Goal: Task Accomplishment & Management: Use online tool/utility

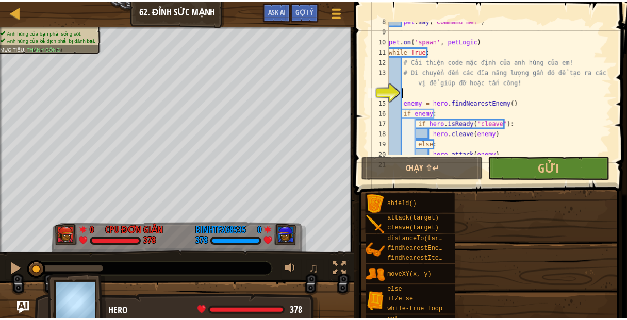
scroll to position [98, 0]
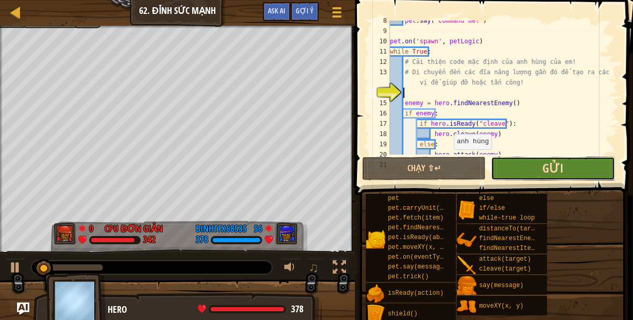
click at [543, 160] on span "Gửi" at bounding box center [553, 168] width 21 height 16
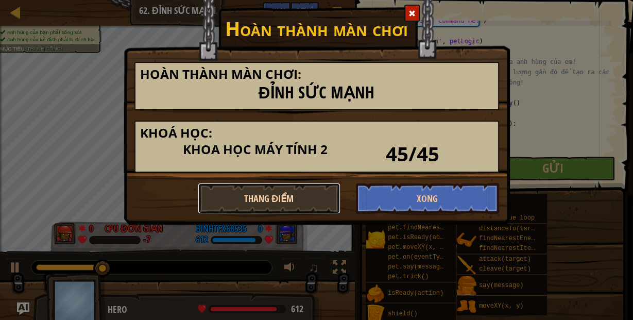
click at [264, 204] on button "Thang điểm" at bounding box center [269, 198] width 143 height 31
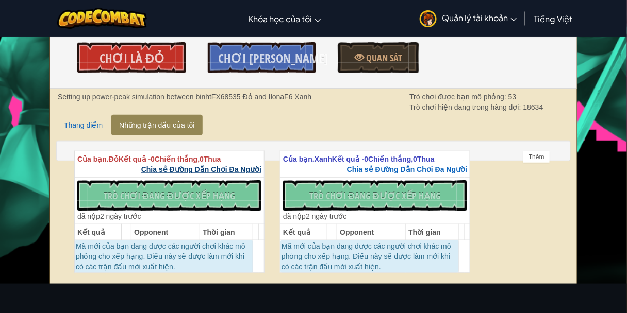
scroll to position [137, 0]
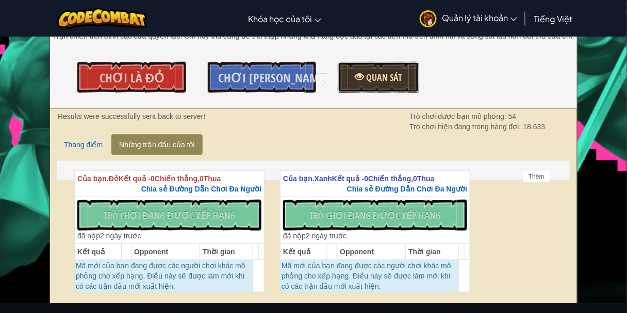
click at [391, 73] on span "Quan sát" at bounding box center [383, 77] width 38 height 13
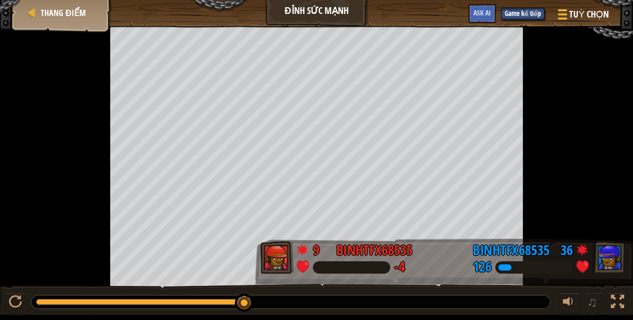
drag, startPoint x: 45, startPoint y: 300, endPoint x: 485, endPoint y: 320, distance: 441.1
click at [485, 315] on html "Goals Bắt đầu màn chơi Không kết nối được với server Bạn cần mua gói dịch vụ để…" at bounding box center [316, 157] width 633 height 315
click at [512, 13] on button "Game kế tiếp" at bounding box center [522, 14] width 43 height 12
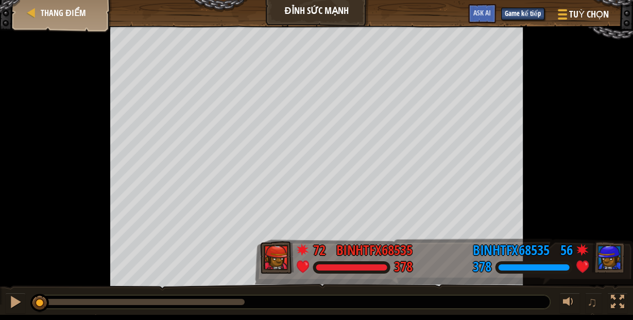
drag, startPoint x: 195, startPoint y: 292, endPoint x: 70, endPoint y: 299, distance: 125.4
click at [198, 292] on div "♫" at bounding box center [316, 299] width 633 height 31
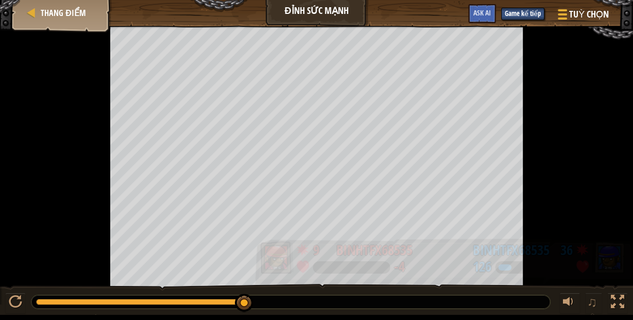
drag, startPoint x: 38, startPoint y: 303, endPoint x: 277, endPoint y: 263, distance: 242.3
click at [278, 264] on div "Thang điểm Đỉnh Sức Mạnh Tuỳ chọn Game kế tiếp Xong Ask AI 9 binhtFX68535 -4 36…" at bounding box center [316, 157] width 633 height 315
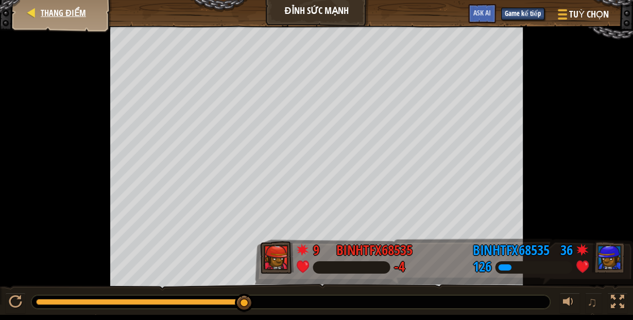
click at [41, 20] on div "Thang điểm" at bounding box center [62, 13] width 82 height 26
